Goal: Task Accomplishment & Management: Complete application form

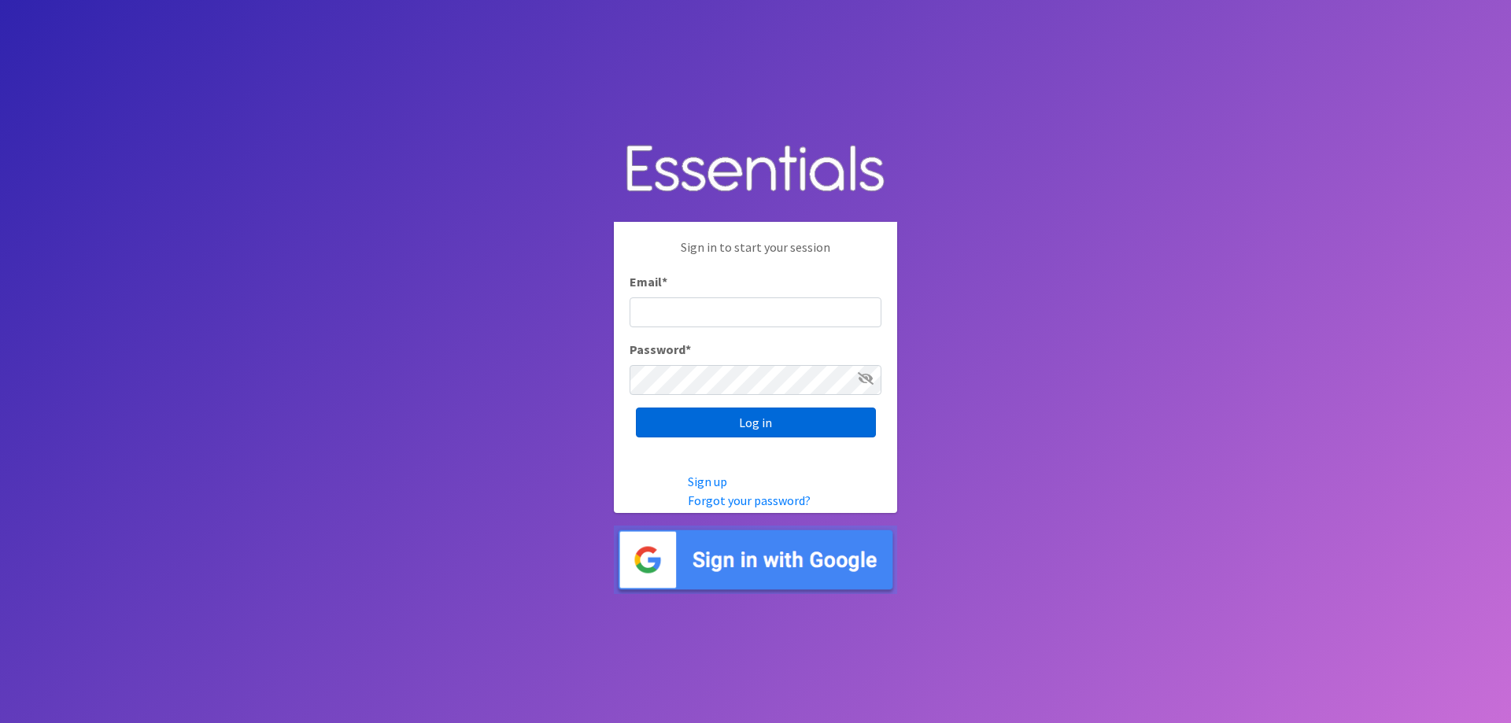
type input "Jonesto@hssu.edu"
click at [746, 427] on input "Log in" at bounding box center [756, 423] width 240 height 30
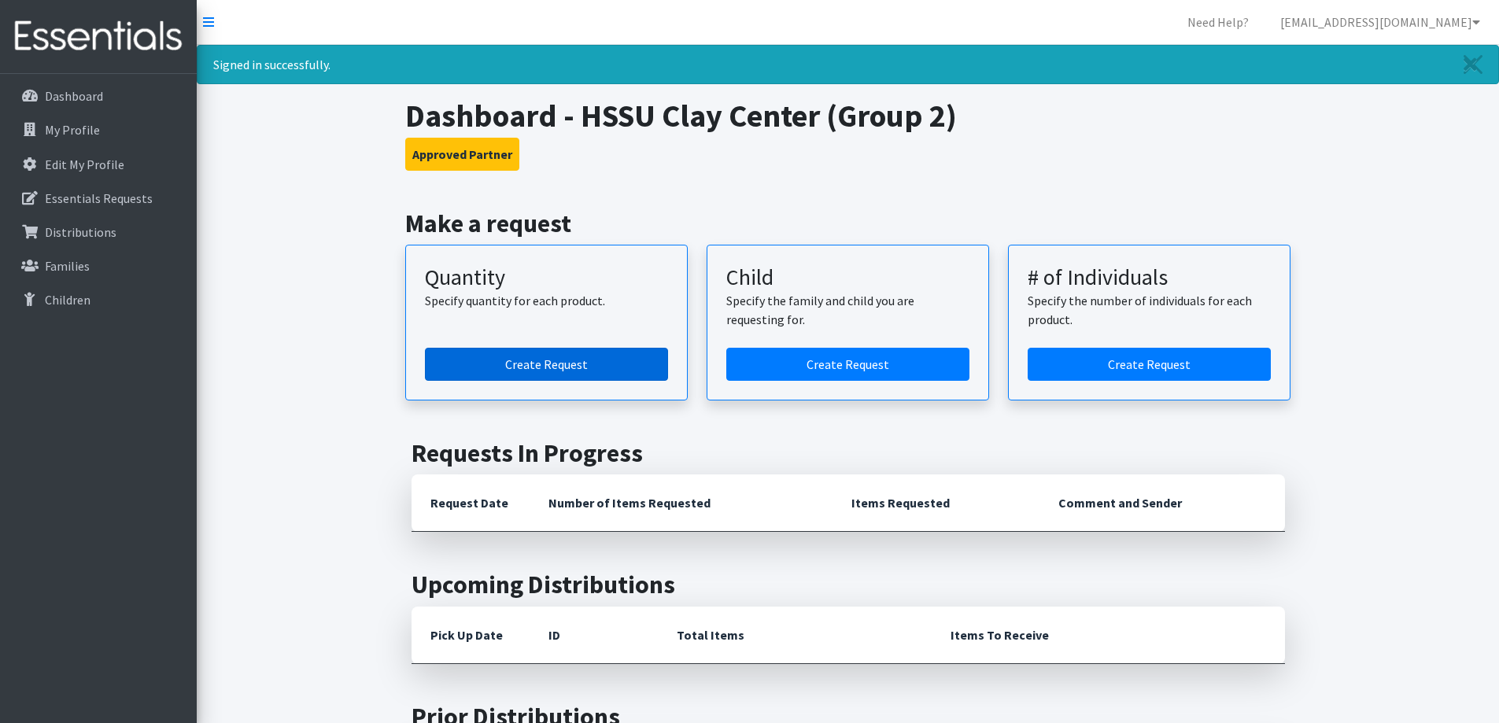
click at [540, 359] on link "Create Request" at bounding box center [546, 364] width 243 height 33
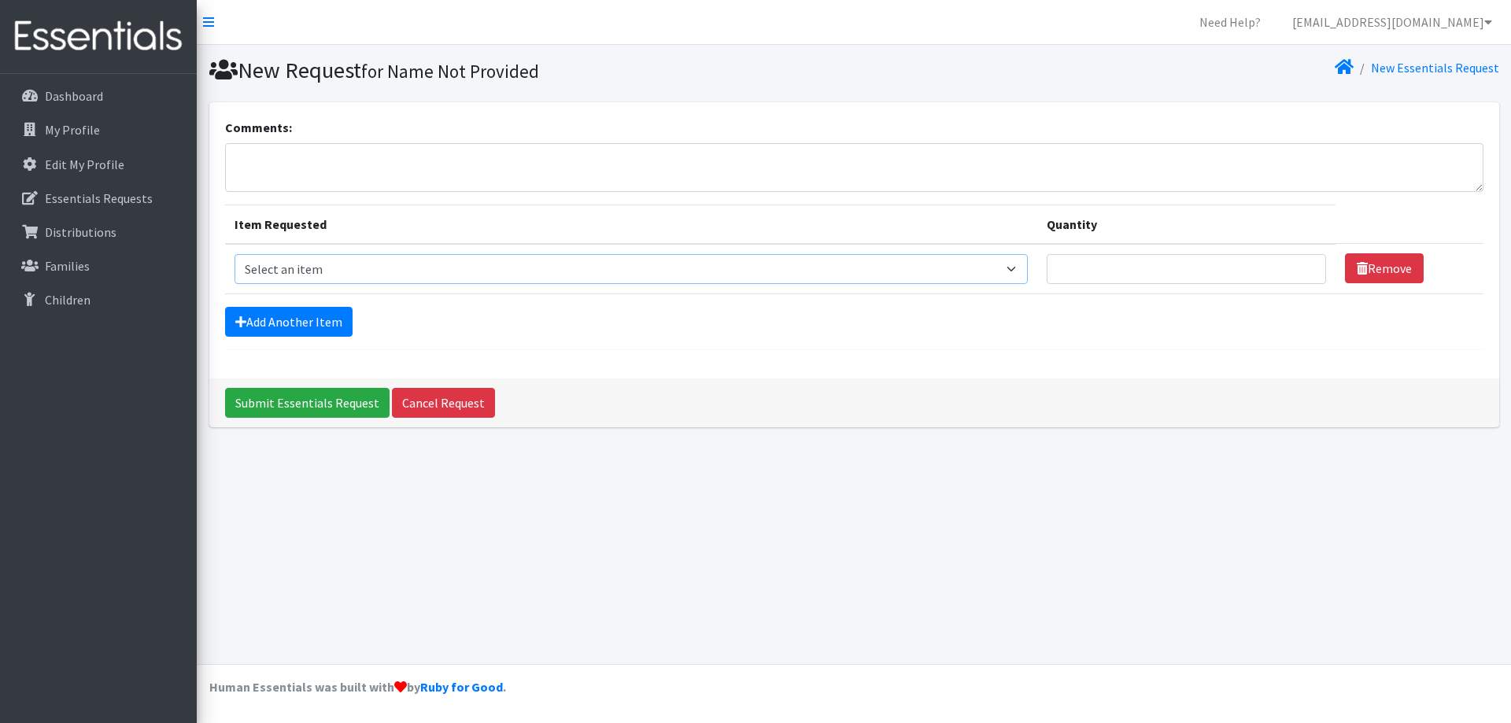
click at [260, 271] on select "Select an item Size 0/Newborn Size 1 Size 2 Size 3 Size 4 Size 5 Size 6 Size 7 …" at bounding box center [631, 269] width 794 height 30
select select "1091"
click at [234, 254] on select "Select an item Size 0/Newborn Size 1 Size 2 Size 3 Size 4 Size 5 Size 6 Size 7 …" at bounding box center [631, 269] width 794 height 30
click at [1154, 272] on input "Quantity" at bounding box center [1186, 269] width 279 height 30
type input "200"
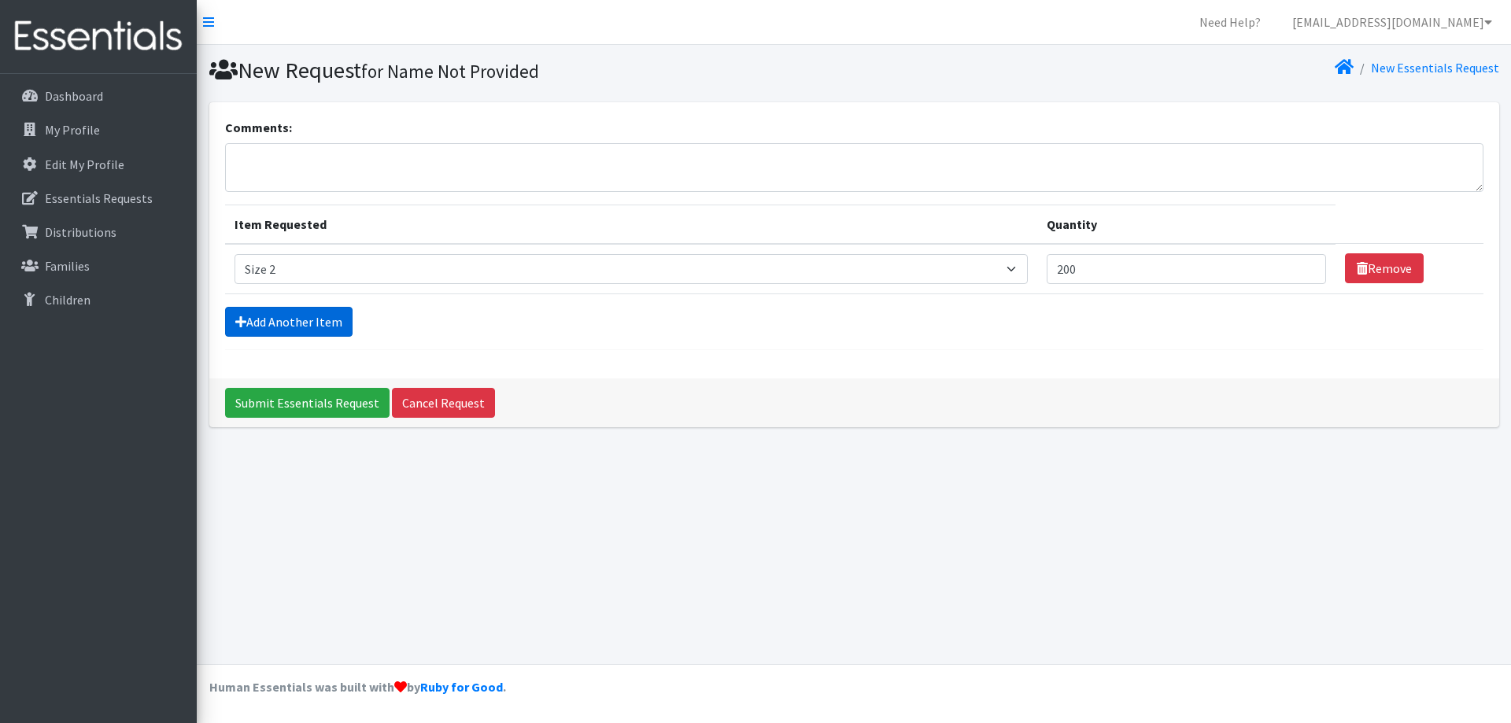
click at [315, 319] on link "Add Another Item" at bounding box center [288, 322] width 127 height 30
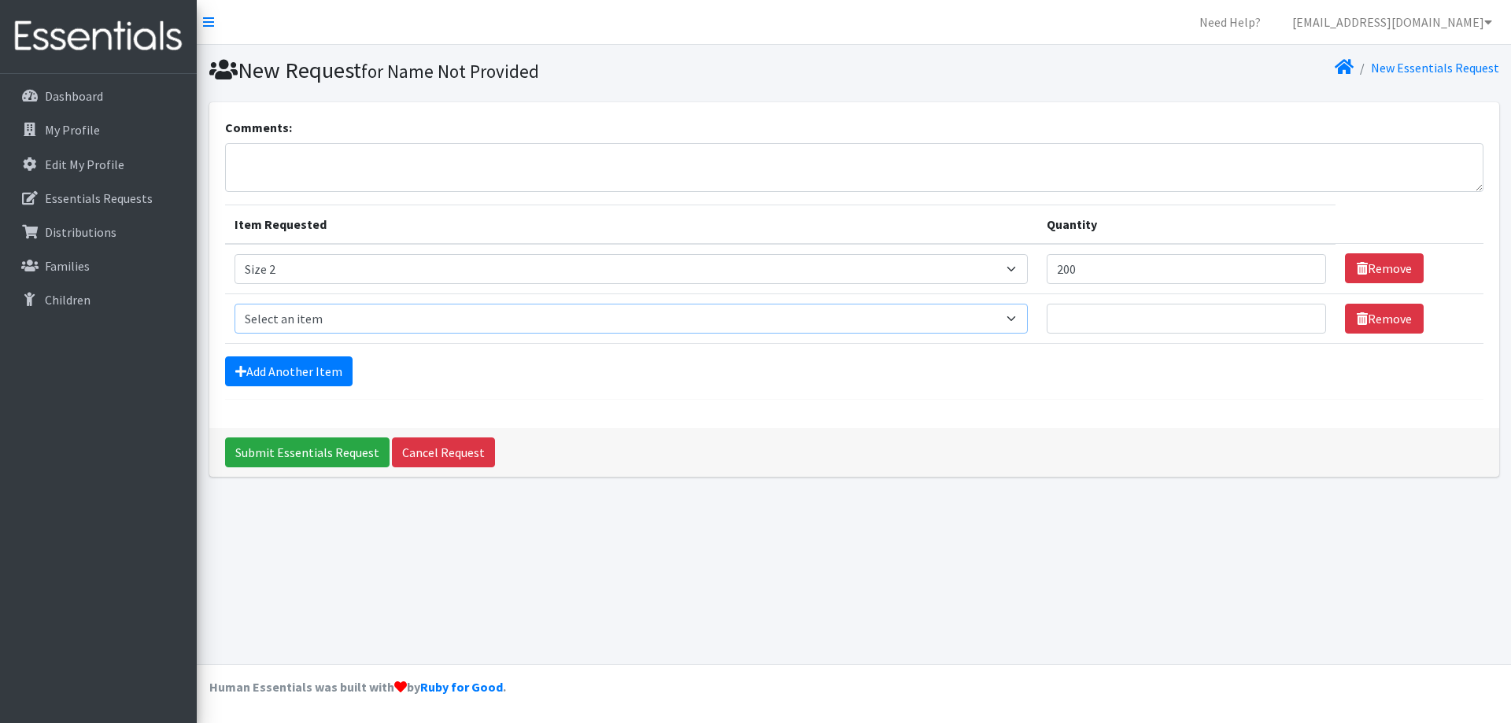
click at [314, 315] on select "Select an item Size 0/Newborn Size 1 Size 2 Size 3 Size 4 Size 5 Size 6 Size 7 …" at bounding box center [631, 319] width 794 height 30
select select "1094"
click at [234, 304] on select "Select an item Size 0/Newborn Size 1 Size 2 Size 3 Size 4 Size 5 Size 6 Size 7 …" at bounding box center [631, 319] width 794 height 30
click at [1095, 318] on input "Quantity" at bounding box center [1186, 319] width 279 height 30
type input "300"
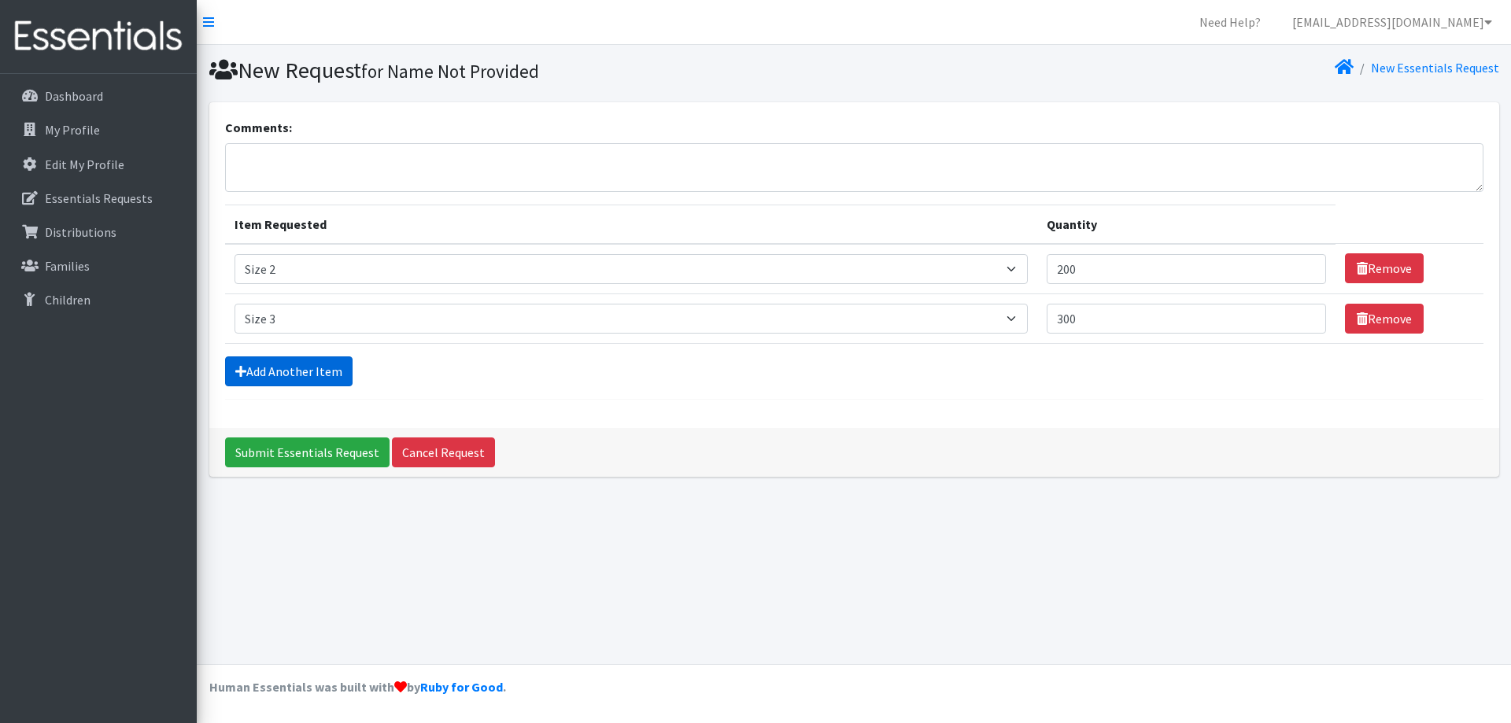
click at [291, 369] on link "Add Another Item" at bounding box center [288, 371] width 127 height 30
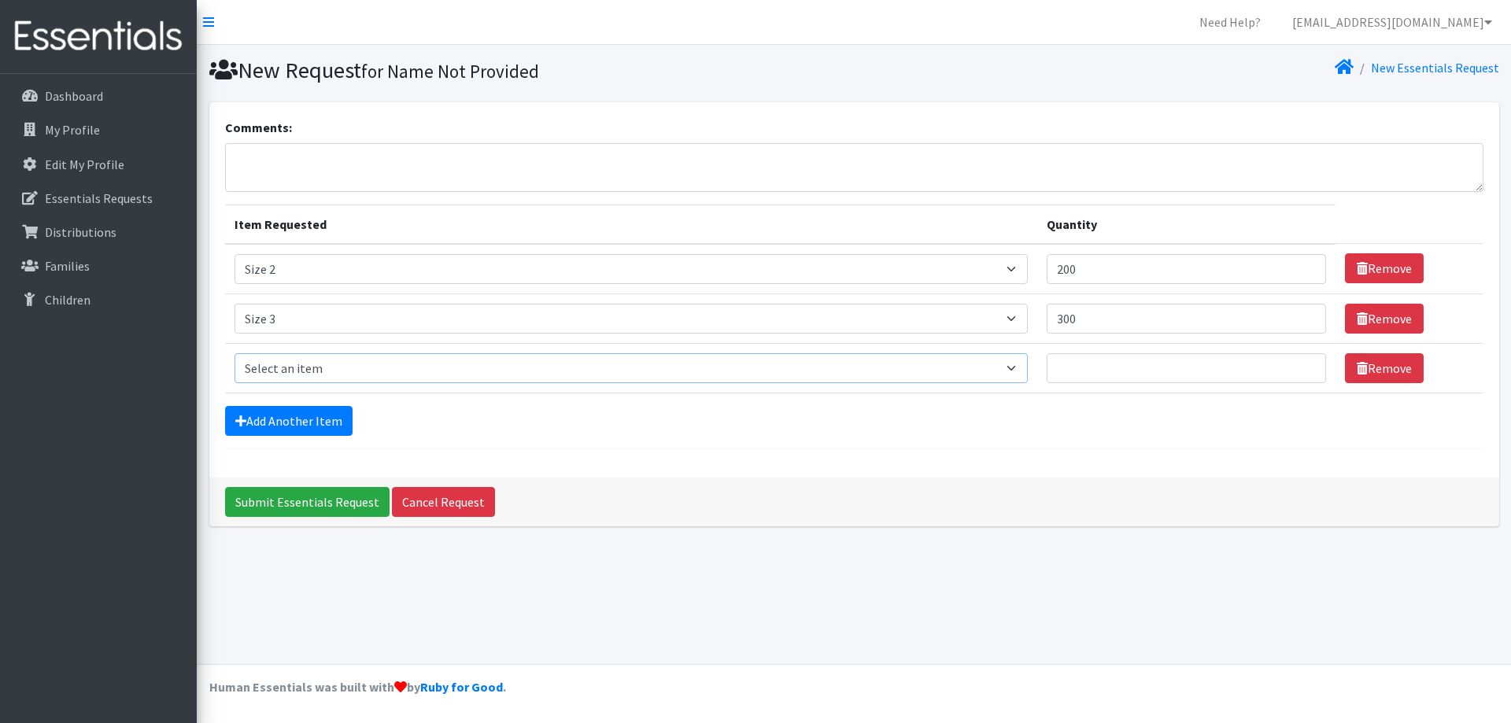
click at [271, 371] on select "Select an item Size 0/Newborn Size 1 Size 2 Size 3 Size 4 Size 5 Size 6 Size 7 …" at bounding box center [631, 368] width 794 height 30
select select "1097"
click at [234, 353] on select "Select an item Size 0/Newborn Size 1 Size 2 Size 3 Size 4 Size 5 Size 6 Size 7 …" at bounding box center [631, 368] width 794 height 30
click at [1065, 366] on input "Quantity" at bounding box center [1186, 368] width 279 height 30
type input "500"
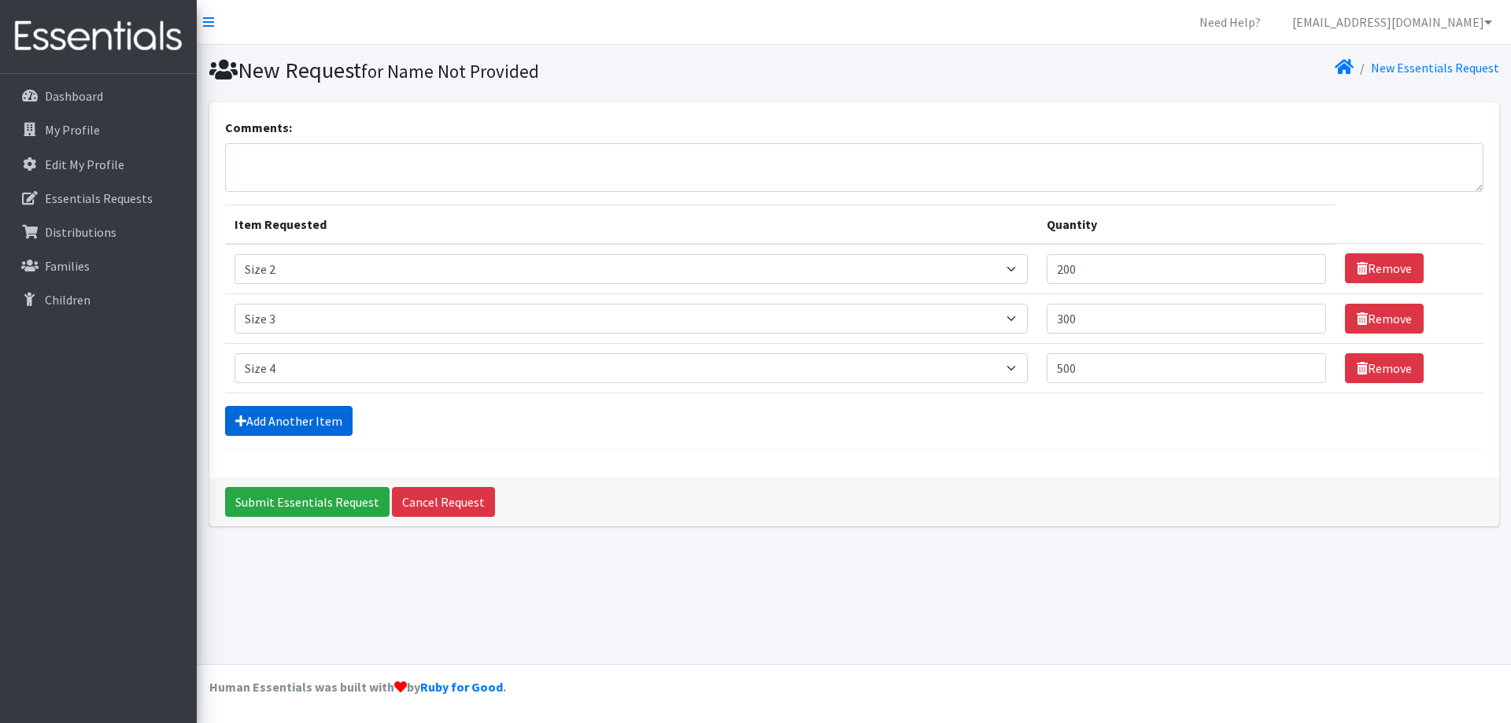
click at [314, 417] on link "Add Another Item" at bounding box center [288, 421] width 127 height 30
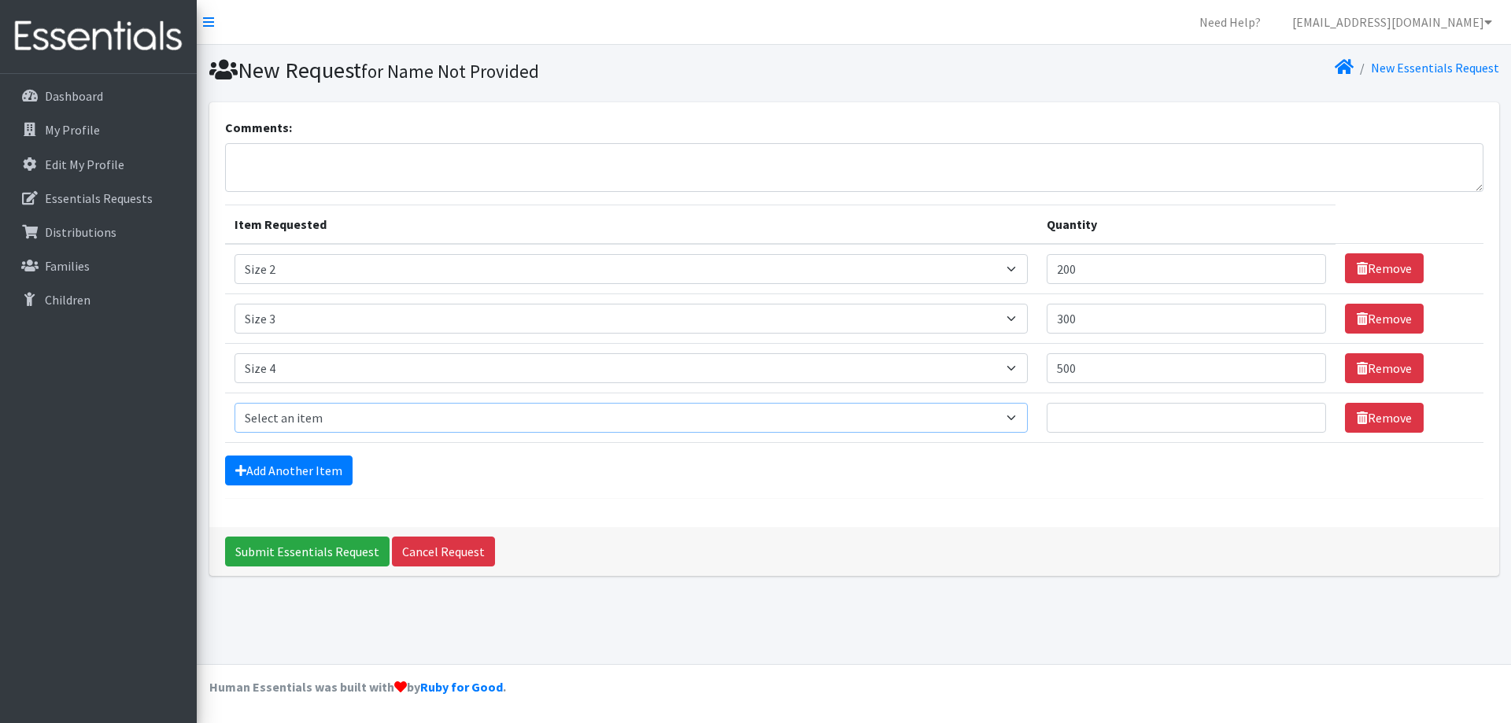
click at [314, 419] on select "Select an item Size 0/Newborn Size 1 Size 2 Size 3 Size 4 Size 5 Size 6 Size 7 …" at bounding box center [631, 418] width 794 height 30
select select "1098"
click at [234, 403] on select "Select an item Size 0/Newborn Size 1 Size 2 Size 3 Size 4 Size 5 Size 6 Size 7 …" at bounding box center [631, 418] width 794 height 30
click at [1102, 412] on input "Quantity" at bounding box center [1186, 418] width 279 height 30
type input "600"
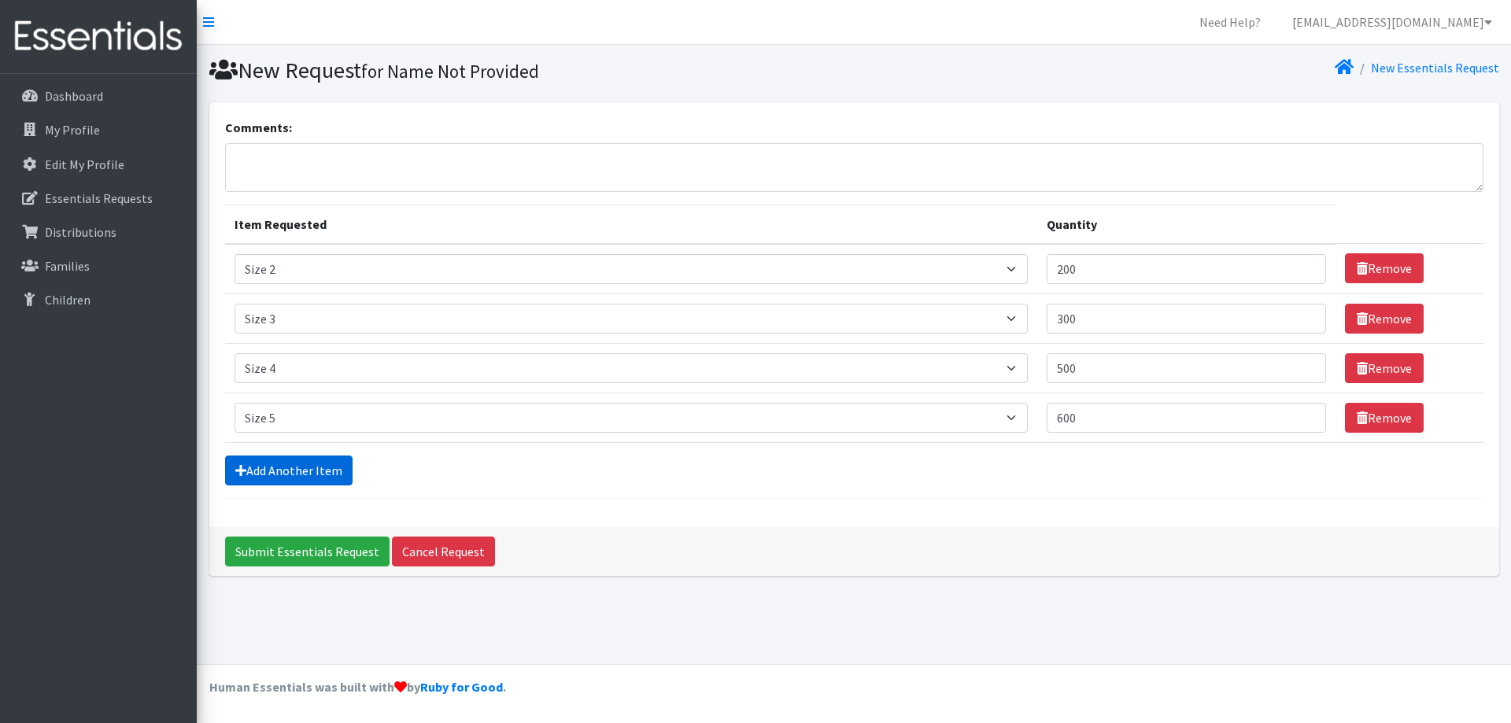
click at [306, 475] on link "Add Another Item" at bounding box center [288, 471] width 127 height 30
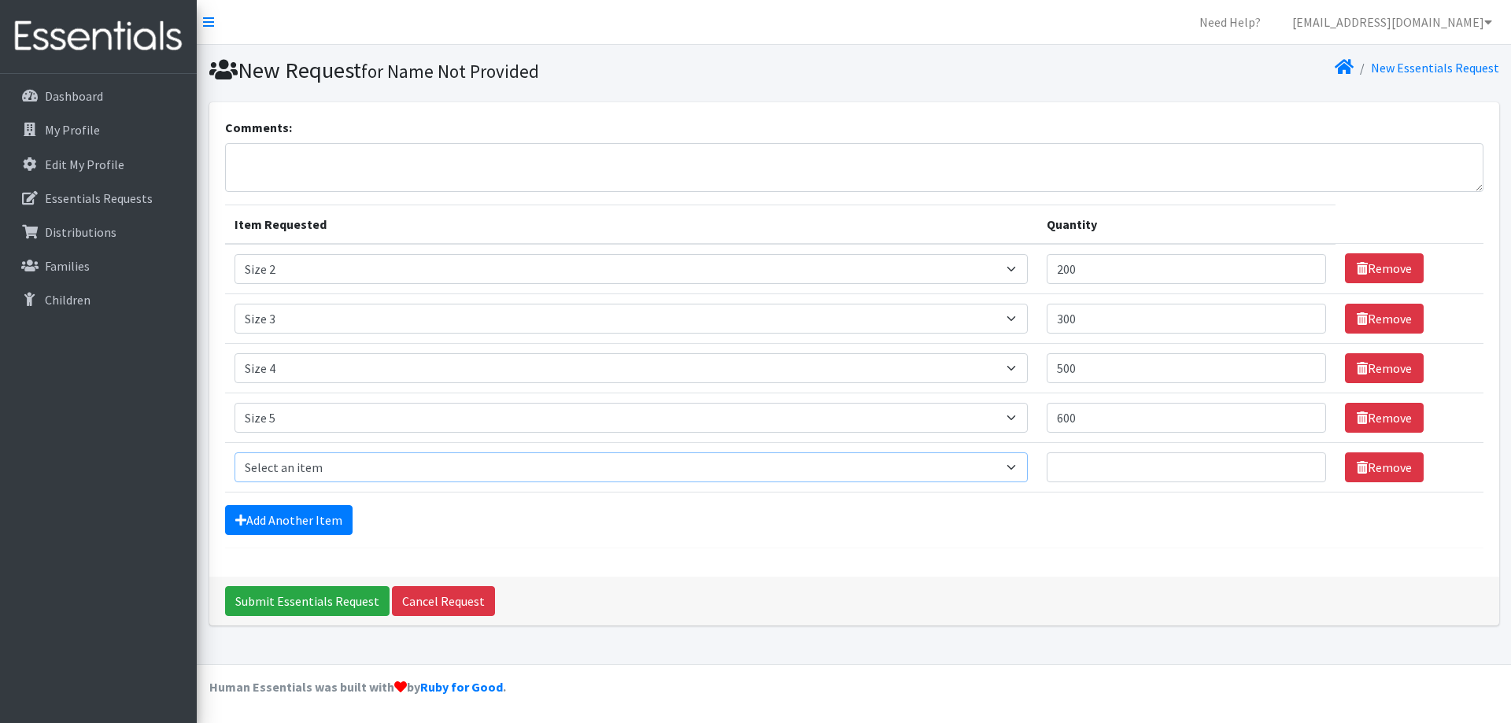
click at [305, 467] on select "Select an item Size 0/Newborn Size 1 Size 2 Size 3 Size 4 Size 5 Size 6 Size 7 …" at bounding box center [631, 467] width 794 height 30
select select "1100"
click at [234, 452] on select "Select an item Size 0/Newborn Size 1 Size 2 Size 3 Size 4 Size 5 Size 6 Size 7 …" at bounding box center [631, 467] width 794 height 30
click at [1095, 470] on input "Quantity" at bounding box center [1186, 467] width 279 height 30
type input "6"
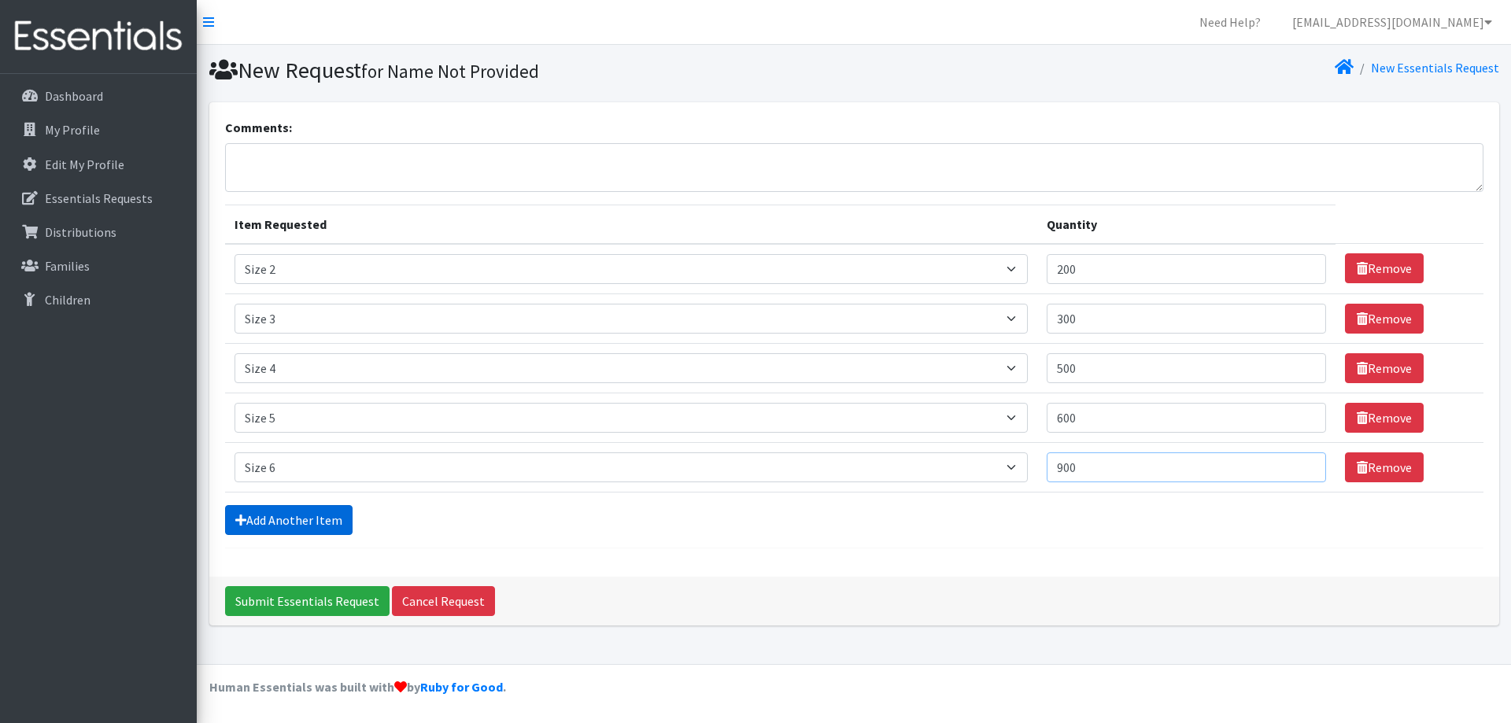
type input "900"
click at [282, 511] on link "Add Another Item" at bounding box center [288, 520] width 127 height 30
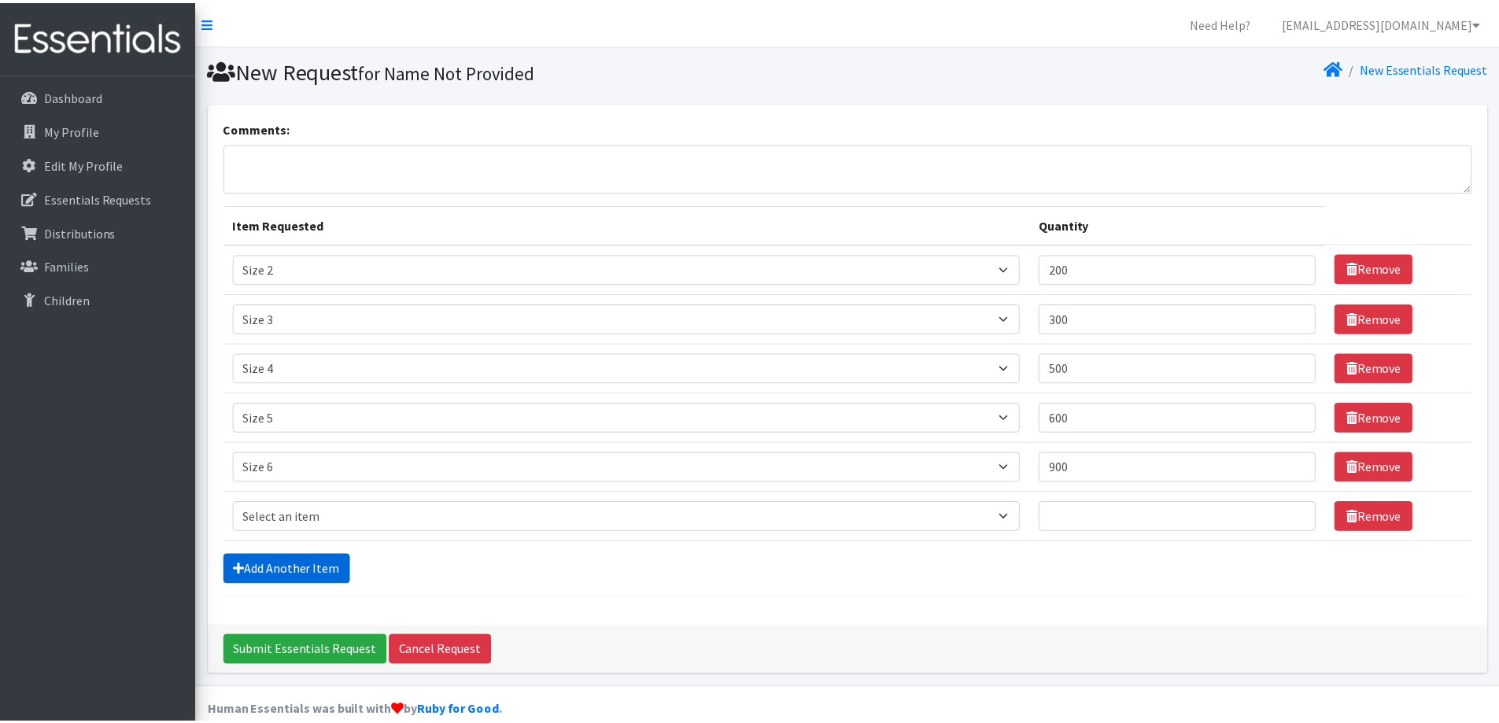
scroll to position [24, 0]
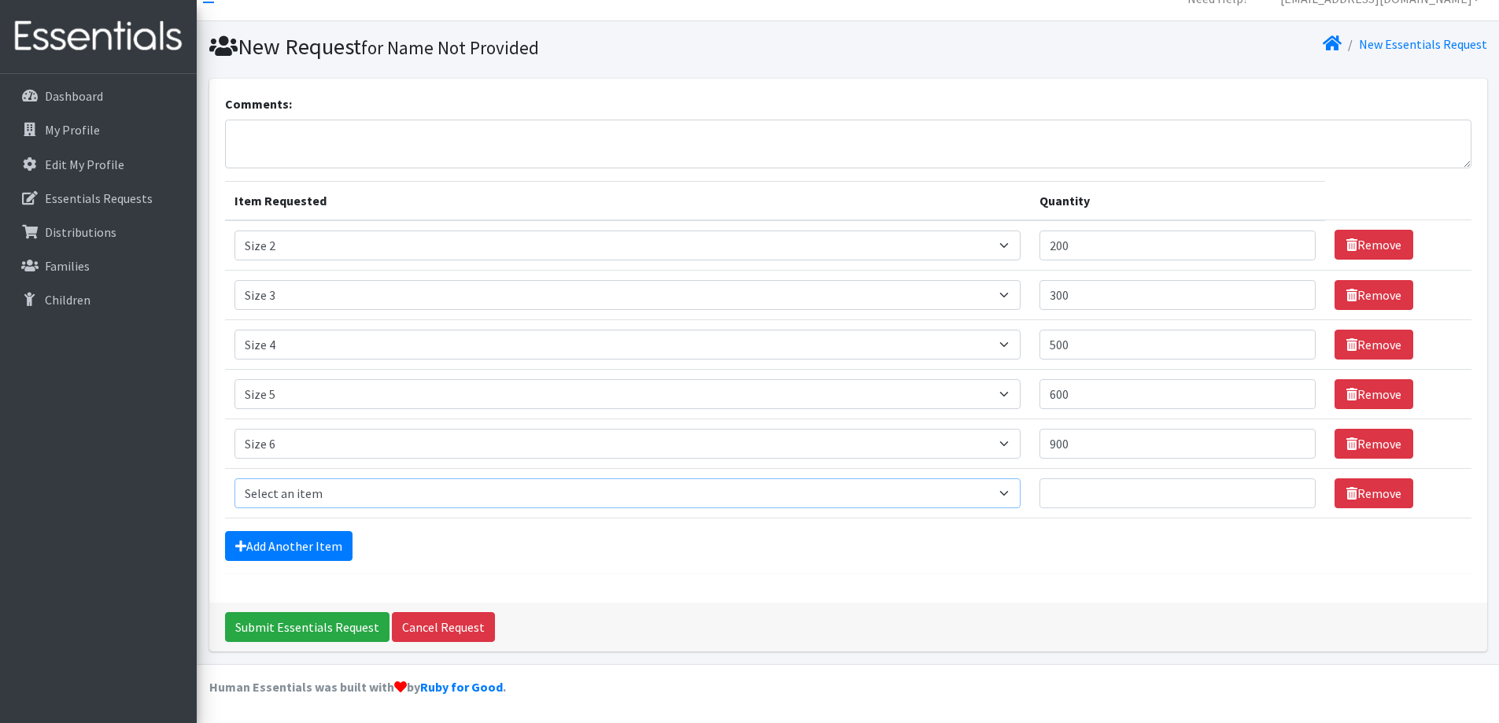
click at [299, 495] on select "Select an item Size 0/Newborn Size 1 Size 2 Size 3 Size 4 Size 5 Size 6 Size 7 …" at bounding box center [627, 493] width 786 height 30
select select "1107"
click at [234, 478] on select "Select an item Size 0/Newborn Size 1 Size 2 Size 3 Size 4 Size 5 Size 6 Size 7 …" at bounding box center [627, 493] width 786 height 30
click at [1209, 496] on input "Quantity" at bounding box center [1177, 493] width 276 height 30
type input "150"
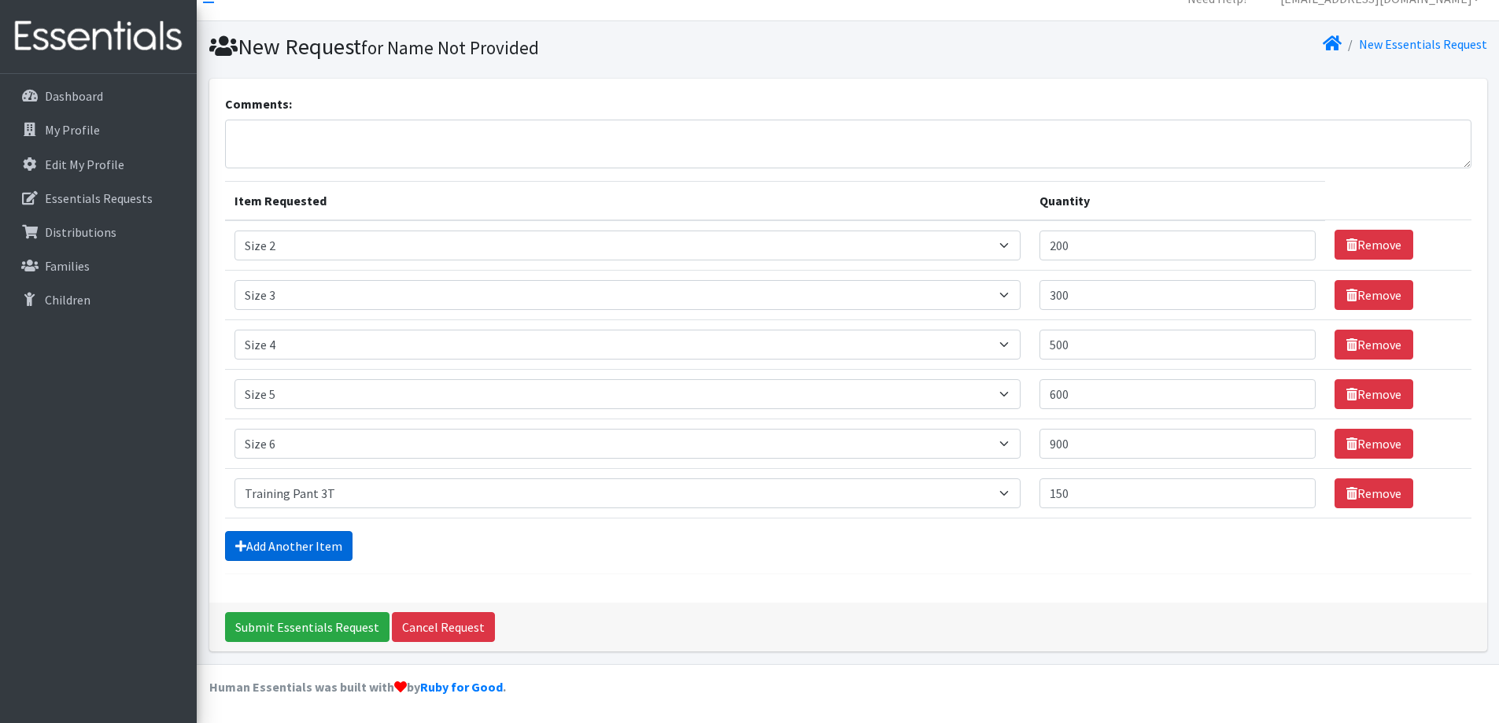
click at [256, 550] on link "Add Another Item" at bounding box center [288, 546] width 127 height 30
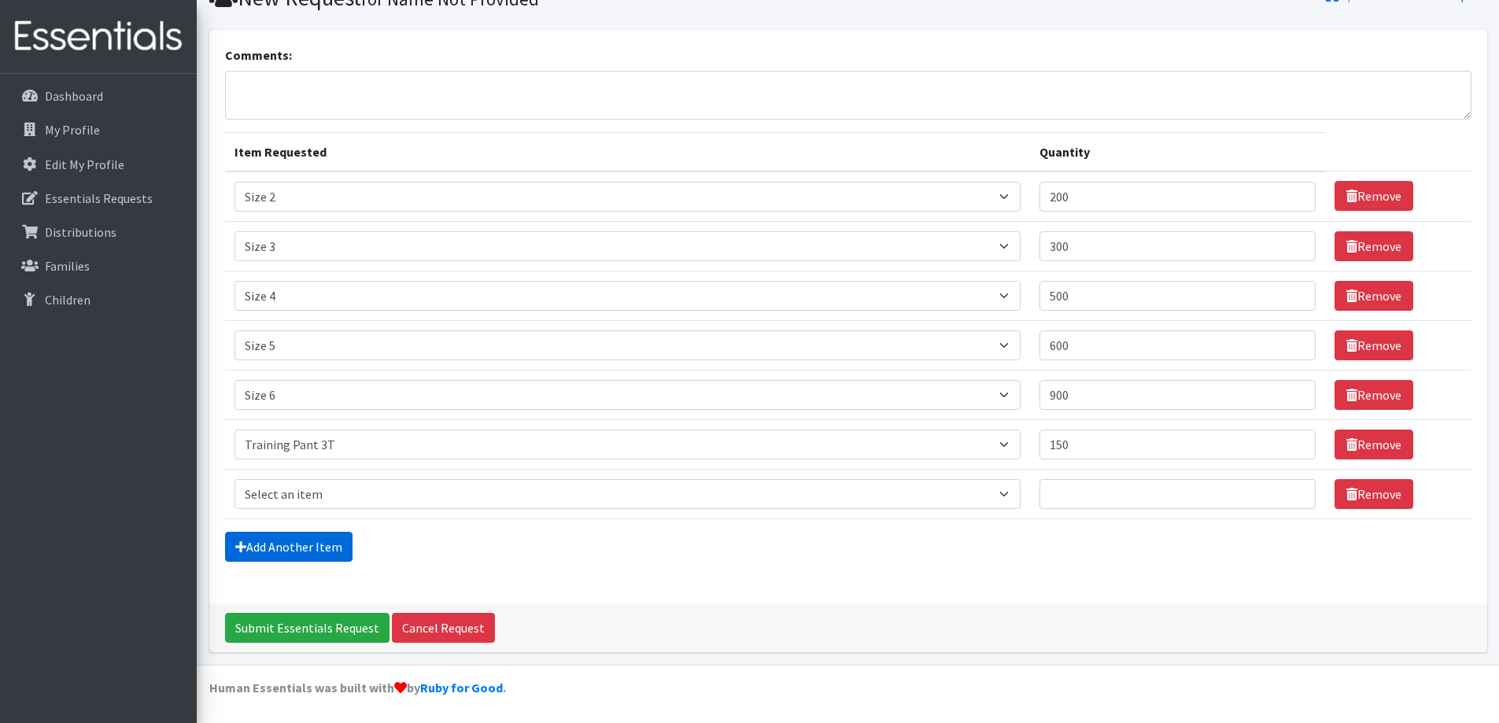
scroll to position [73, 0]
click at [301, 490] on select "Select an item Size 0/Newborn Size 1 Size 2 Size 3 Size 4 Size 5 Size 6 Size 7 …" at bounding box center [627, 493] width 786 height 30
select select "1093"
click at [234, 478] on select "Select an item Size 0/Newborn Size 1 Size 2 Size 3 Size 4 Size 5 Size 6 Size 7 …" at bounding box center [627, 493] width 786 height 30
click at [1108, 492] on input "Quantity" at bounding box center [1177, 493] width 276 height 30
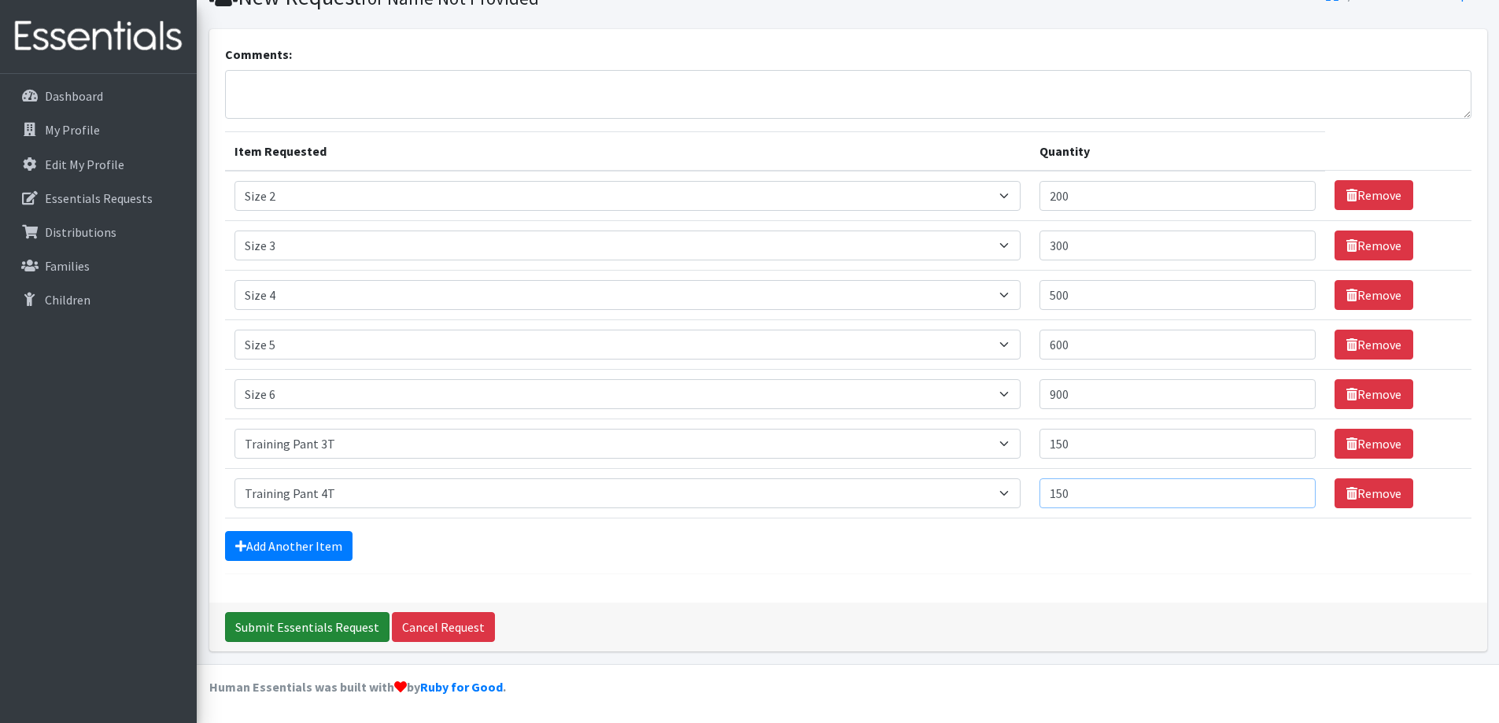
type input "150"
click at [264, 629] on input "Submit Essentials Request" at bounding box center [307, 627] width 164 height 30
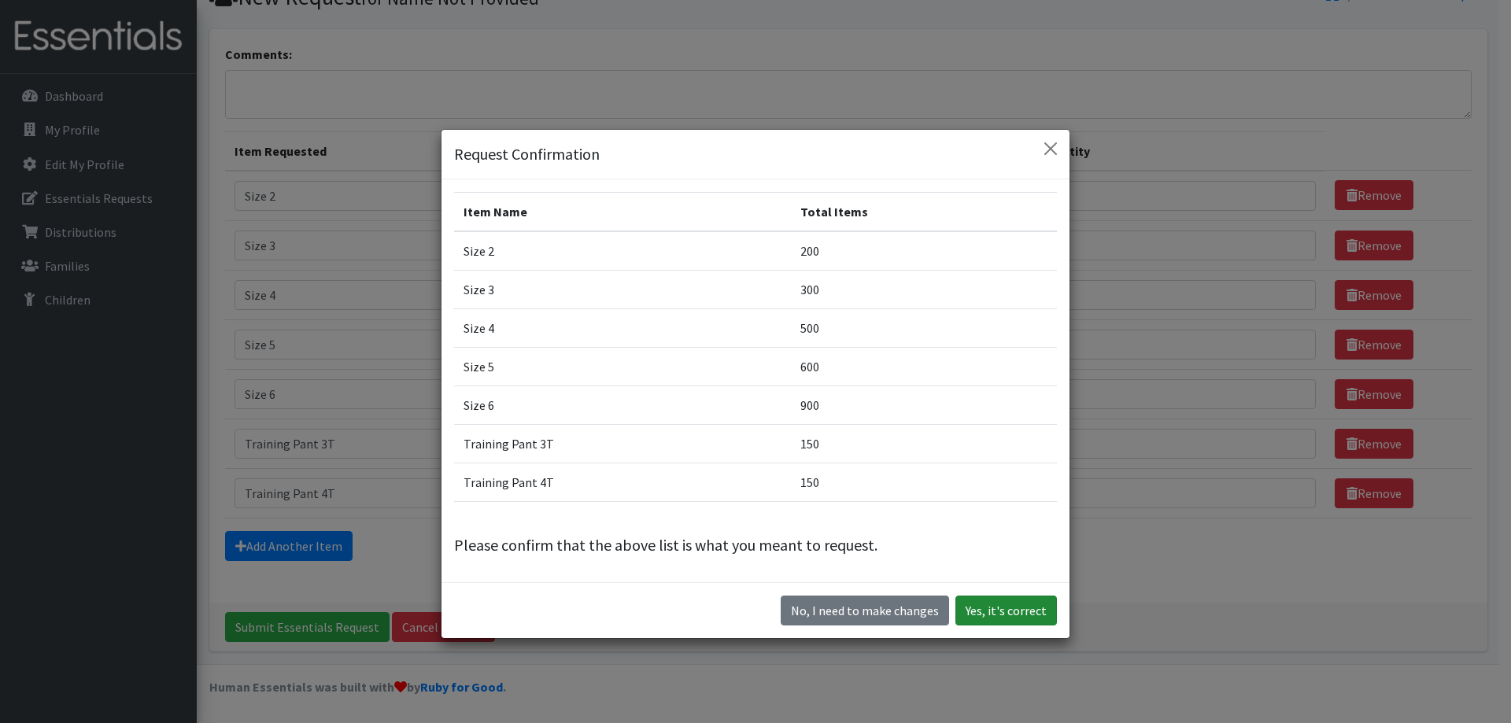
click at [980, 611] on button "Yes, it's correct" at bounding box center [1006, 611] width 102 height 30
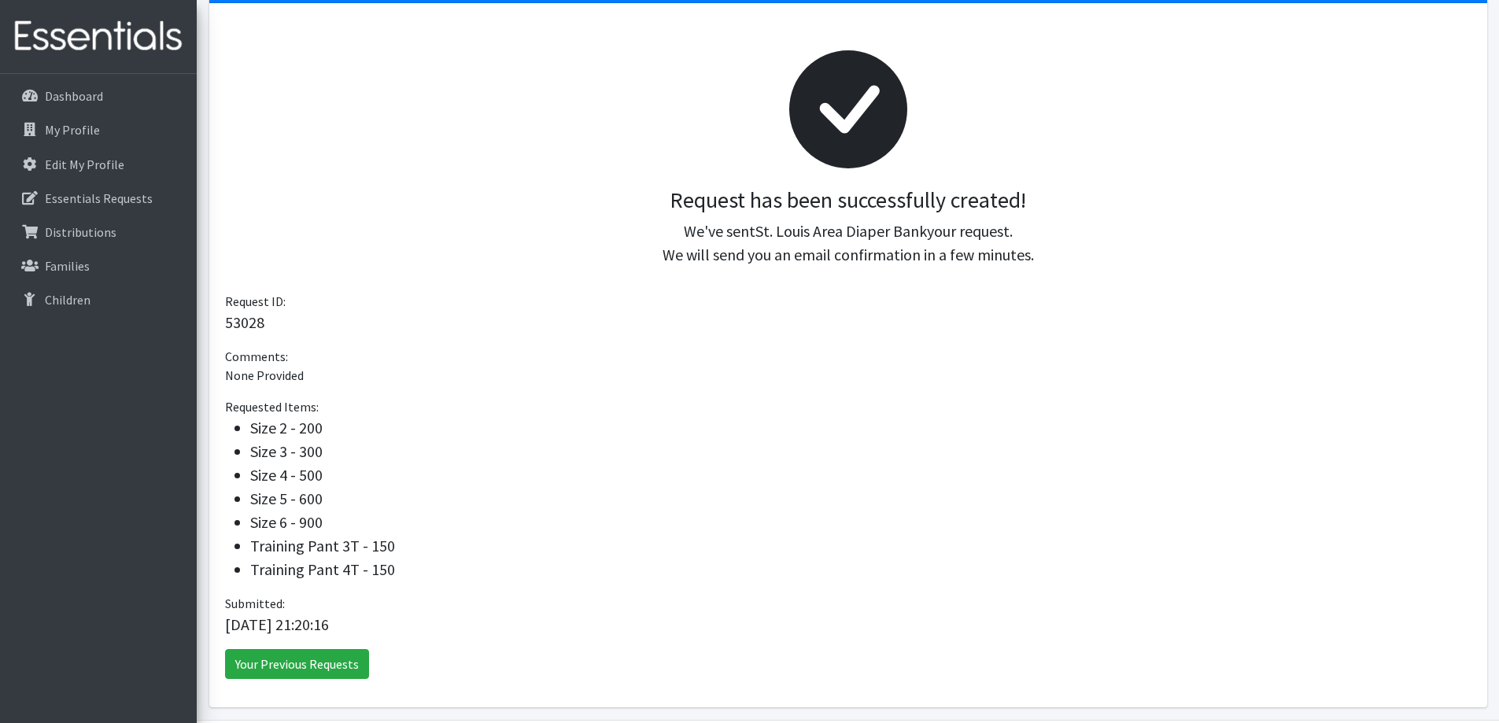
scroll to position [243, 0]
